Goal: Task Accomplishment & Management: Use online tool/utility

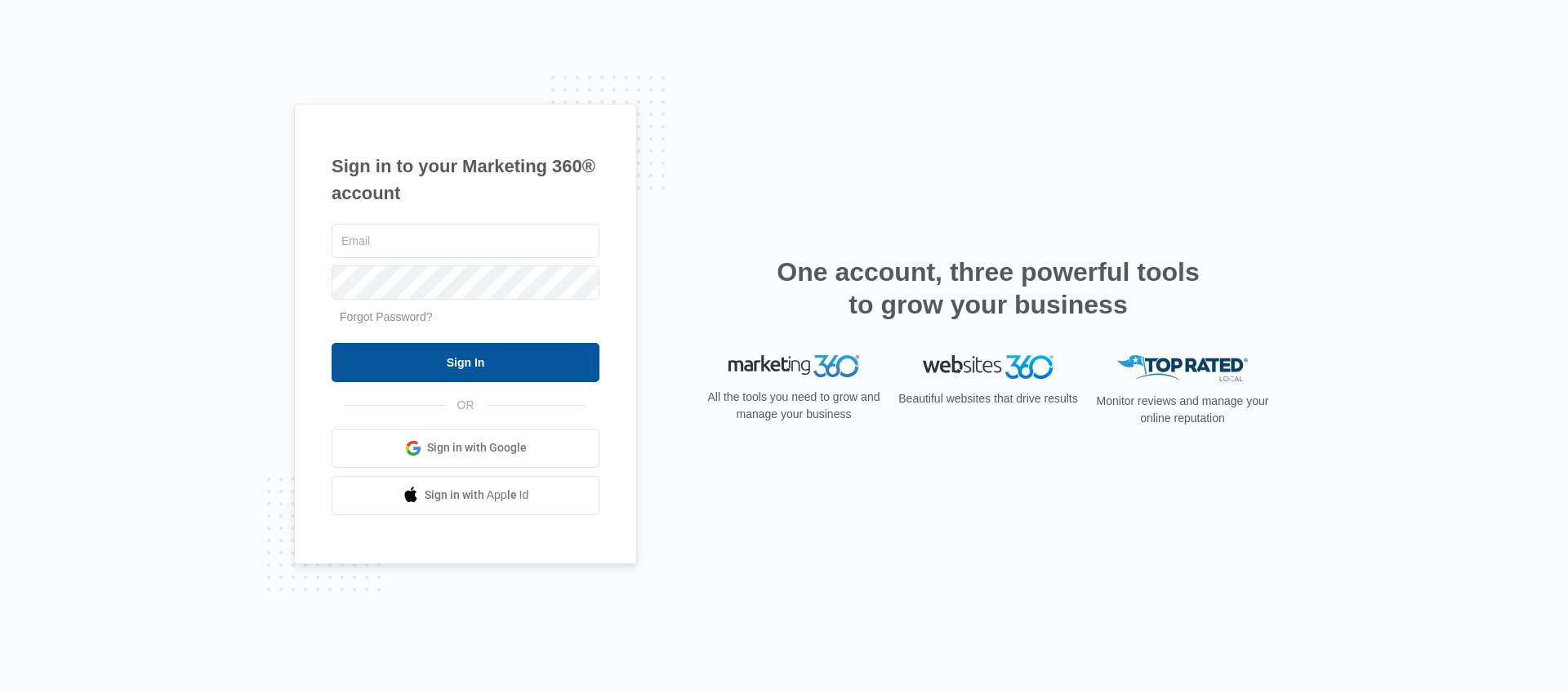
type input "[EMAIL_ADDRESS][DOMAIN_NAME]"
click at [446, 355] on input "Sign In" at bounding box center [466, 362] width 268 height 39
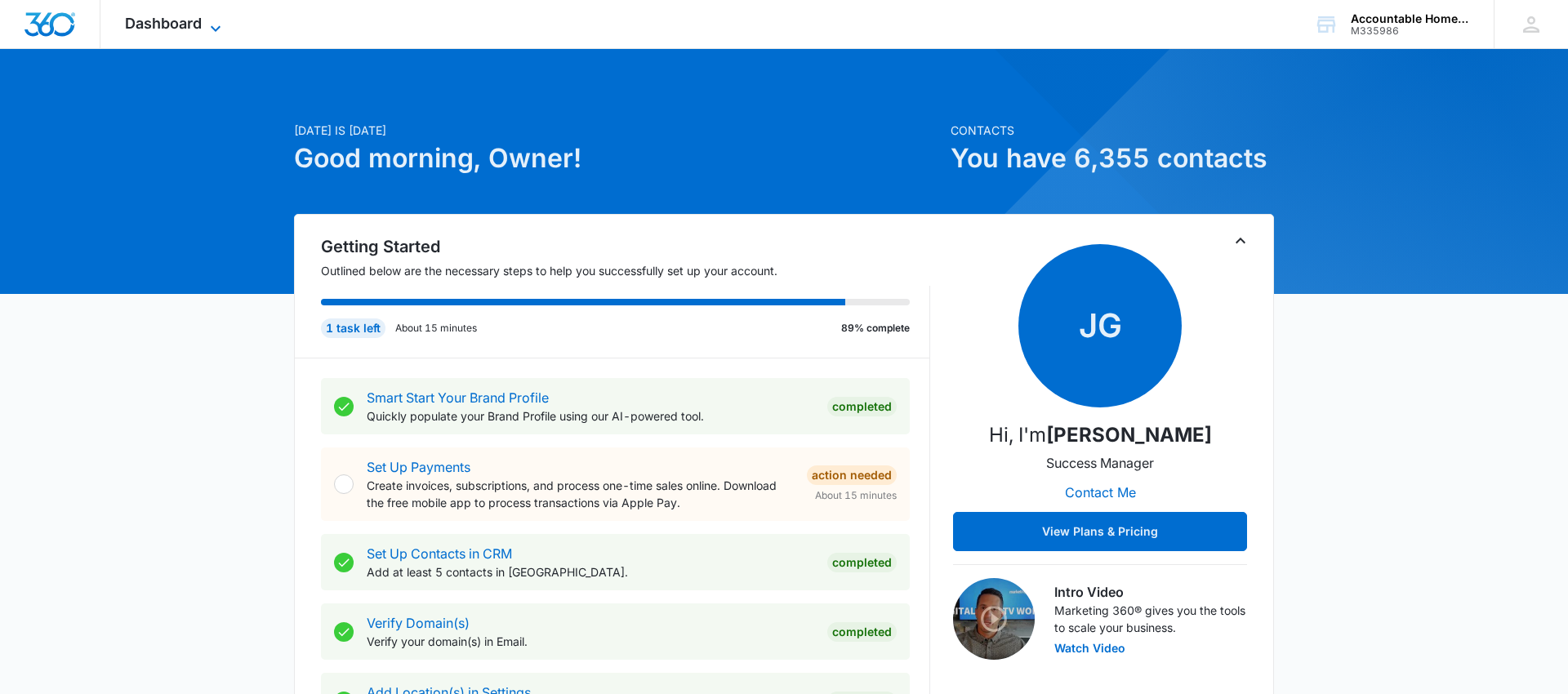
click at [180, 25] on span "Dashboard" at bounding box center [163, 23] width 77 height 17
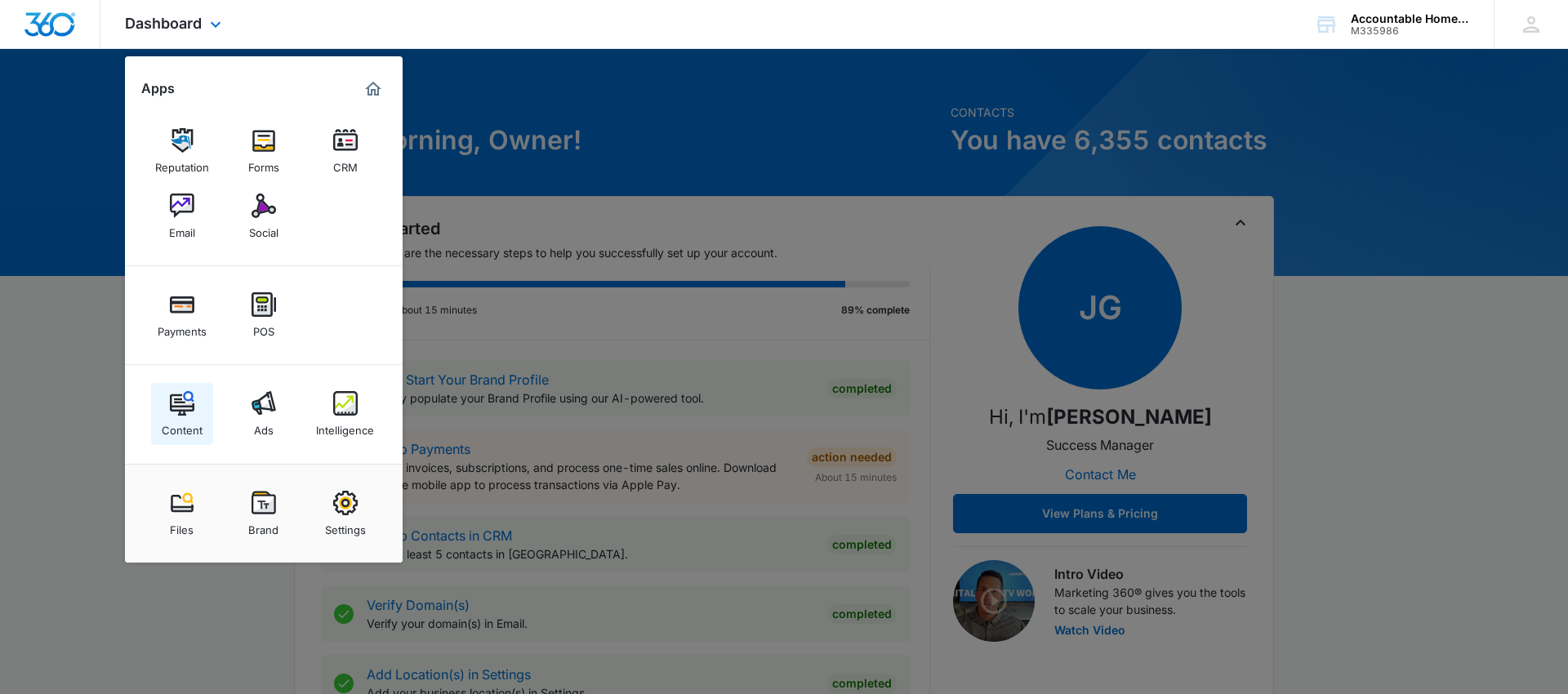
scroll to position [29, 0]
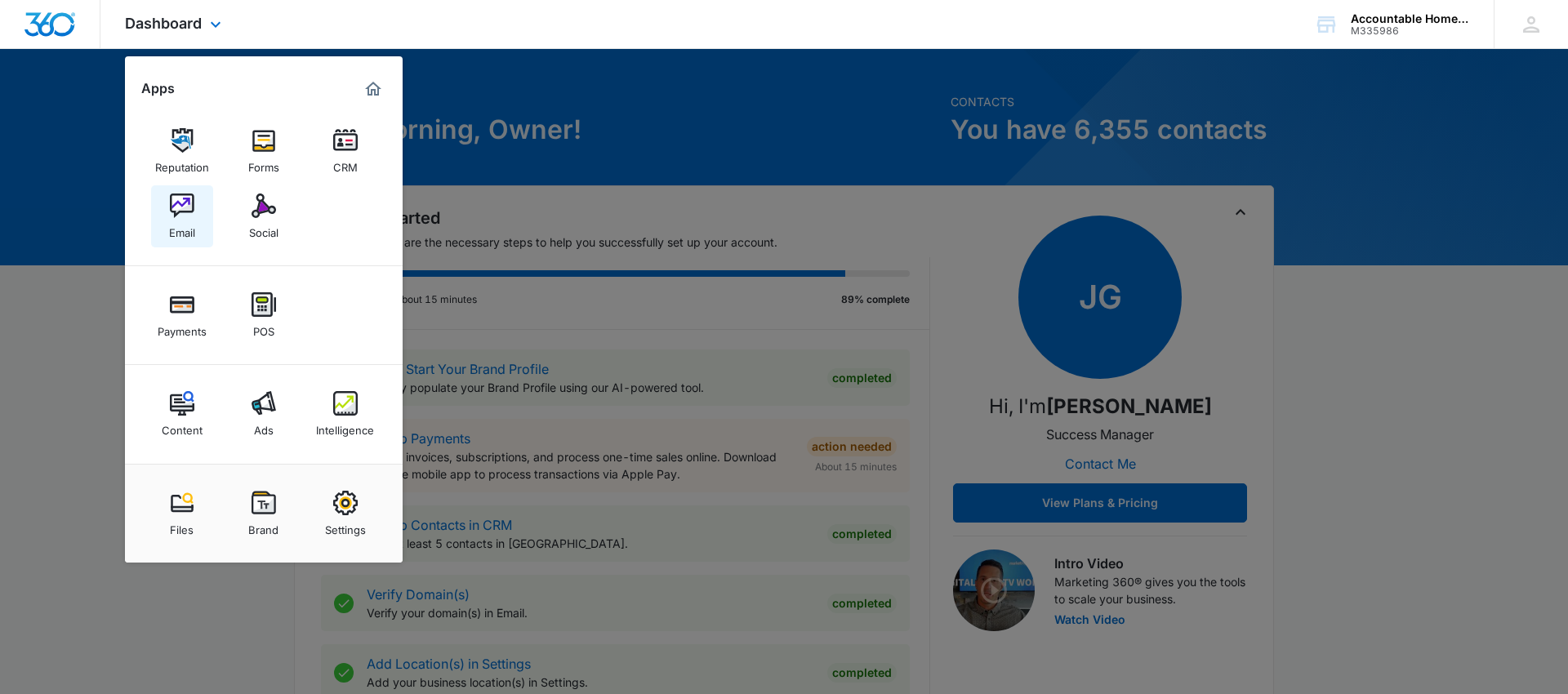
click at [180, 211] on img at bounding box center [183, 206] width 25 height 25
